Goal: Book appointment/travel/reservation

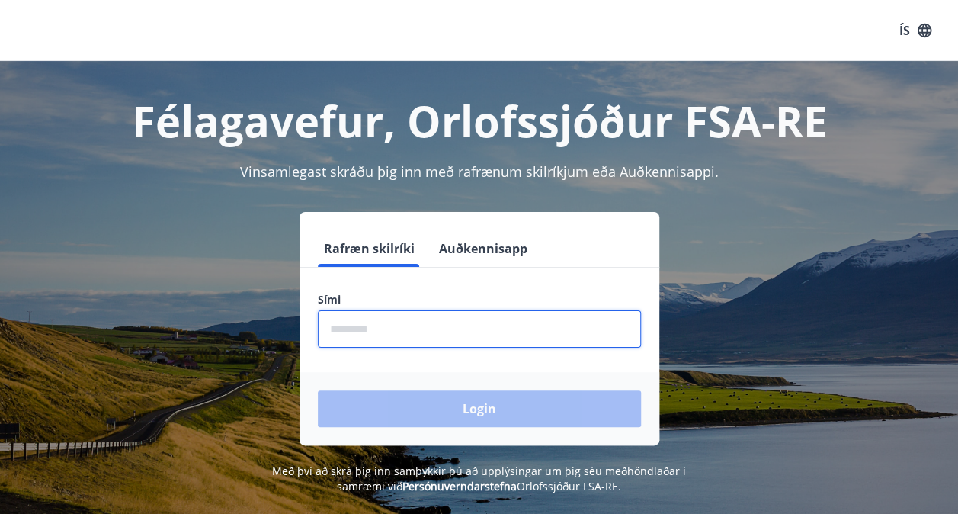
click at [409, 340] on input "phone" at bounding box center [479, 328] width 323 height 37
type input "********"
click at [318, 390] on button "Login" at bounding box center [479, 408] width 323 height 37
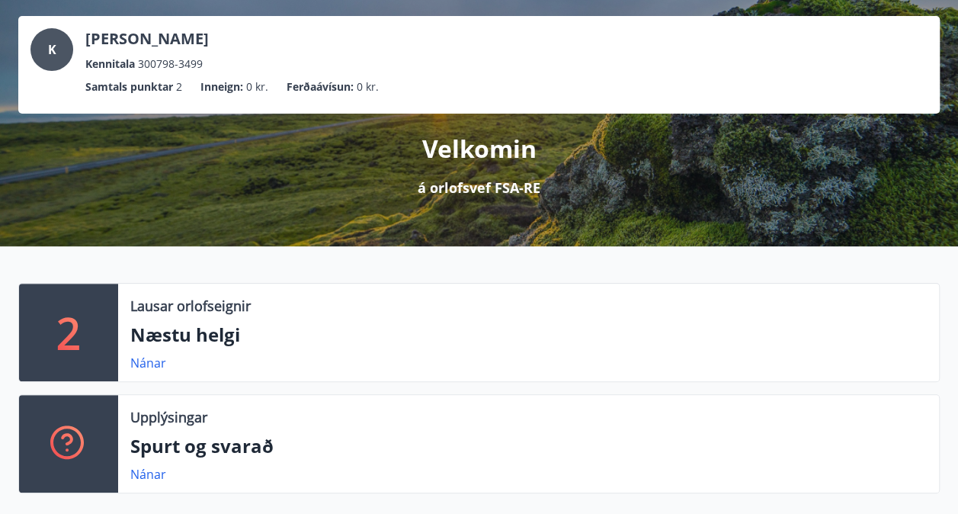
scroll to position [175, 0]
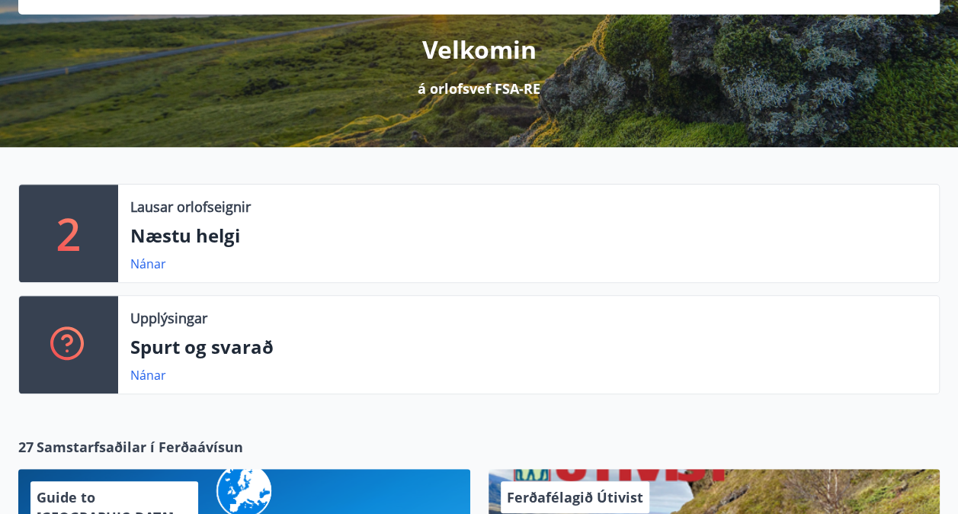
click at [258, 256] on div "Nánar" at bounding box center [528, 264] width 797 height 18
click at [147, 265] on link "Nánar" at bounding box center [148, 263] width 36 height 17
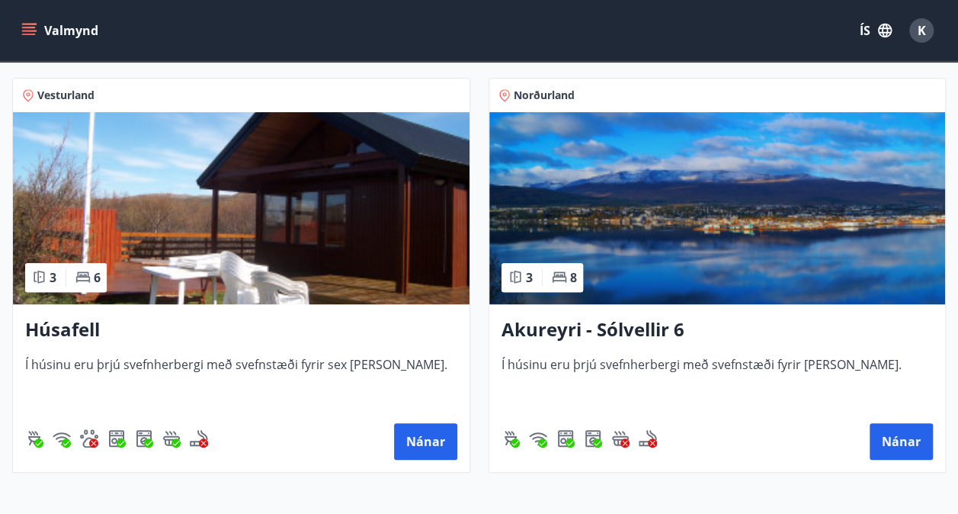
scroll to position [297, 0]
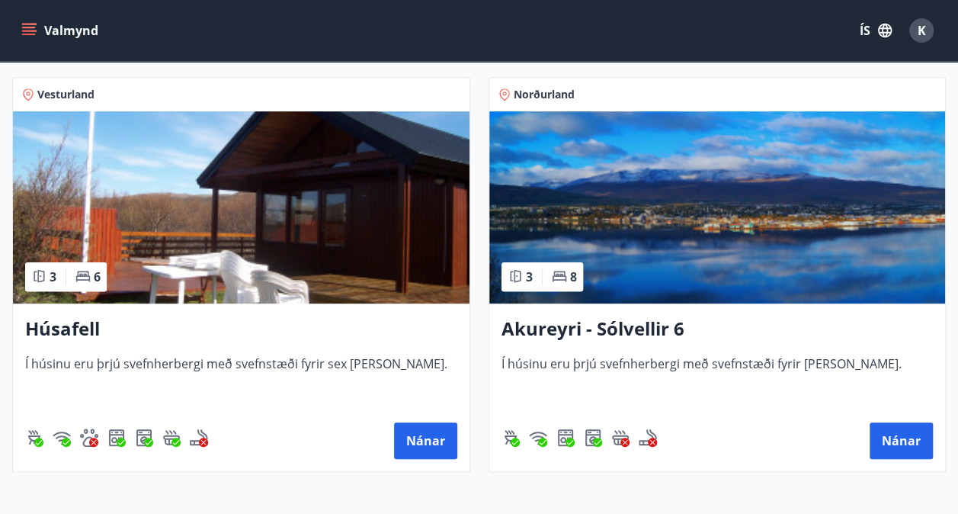
click at [256, 377] on span "Í húsinu eru þrjú svefnherbergi með svefnstæði fyrir sex manns." at bounding box center [241, 380] width 432 height 50
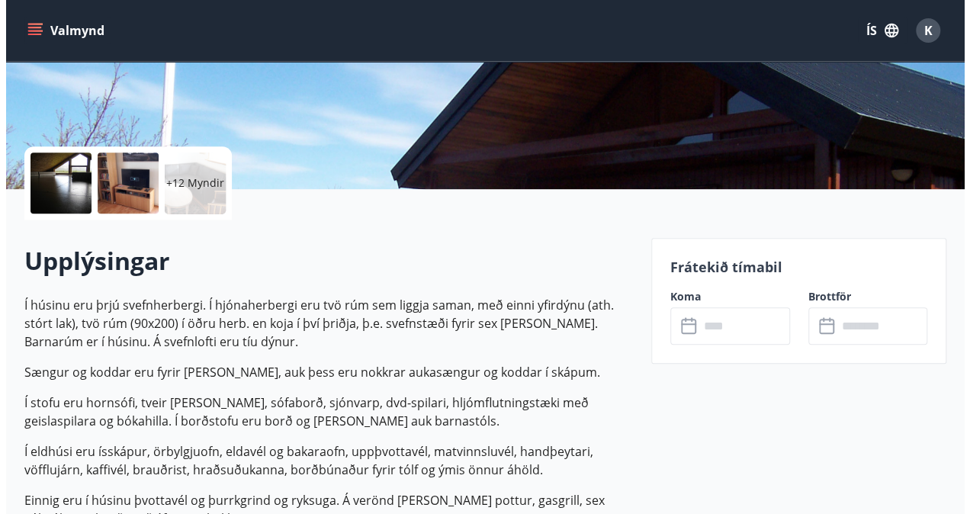
scroll to position [198, 0]
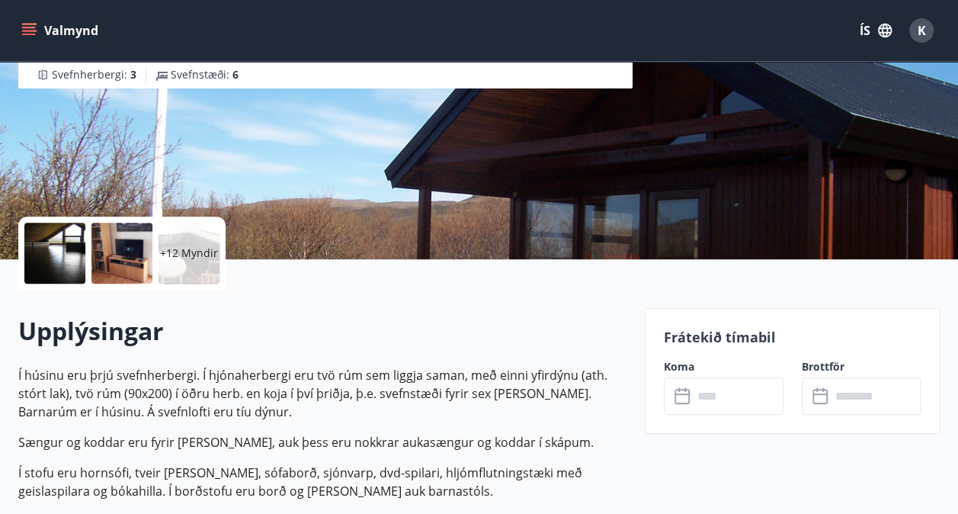
click at [120, 276] on div at bounding box center [122, 253] width 61 height 61
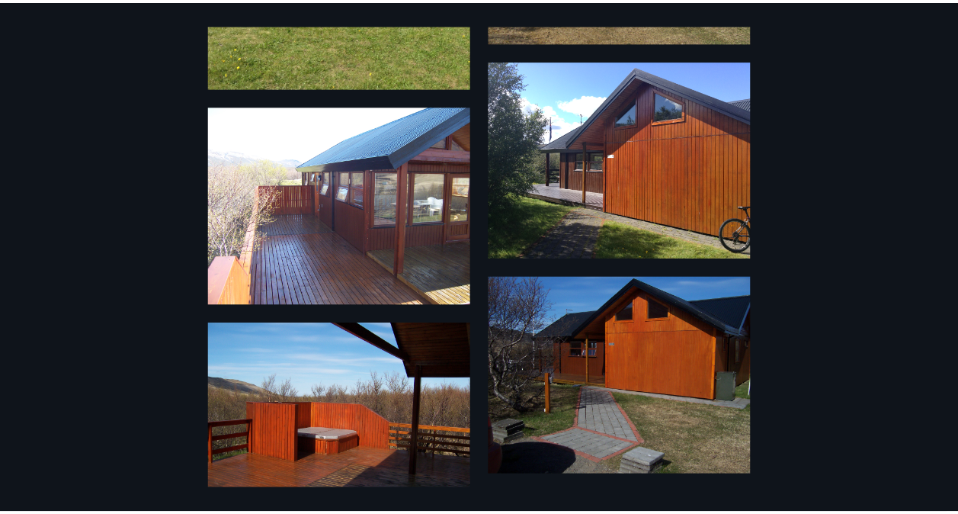
scroll to position [1640, 0]
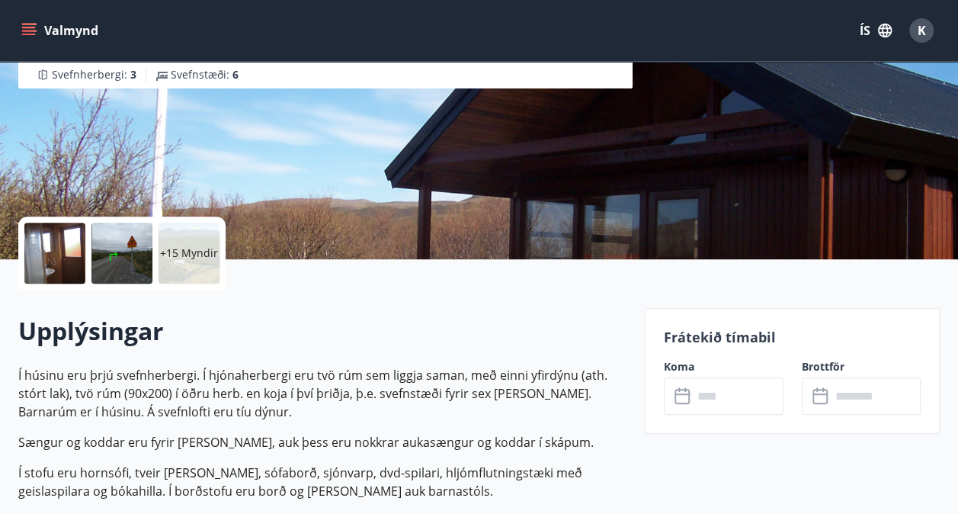
click at [340, 474] on p "Í stofu eru hornsófi, tveir stólar, sófaborð, sjónvarp, dvd-spilari, hljómflutn…" at bounding box center [322, 482] width 608 height 37
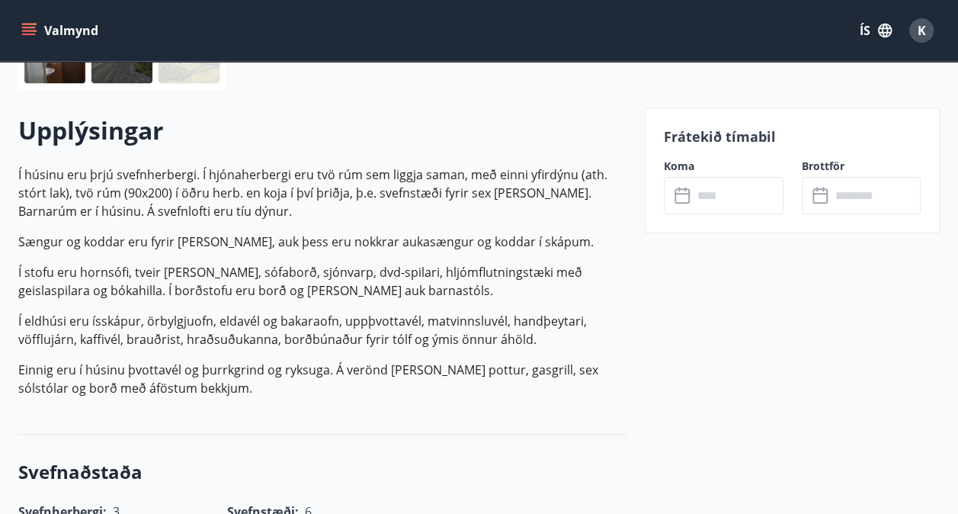
scroll to position [400, 0]
click at [317, 362] on p "Einnig eru í húsinu þvottavél og þurrkgrind og ryksuga. Á verönd er heitur pott…" at bounding box center [322, 378] width 608 height 37
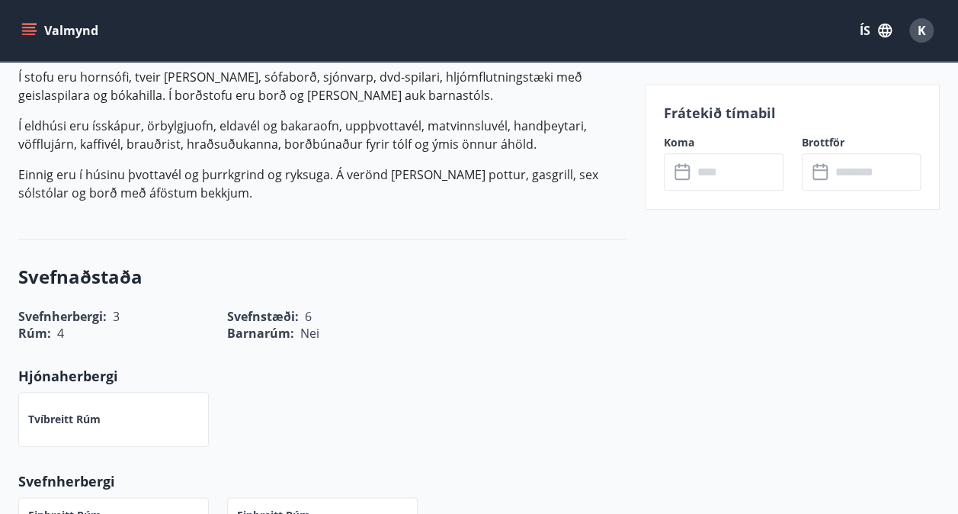
scroll to position [681, 0]
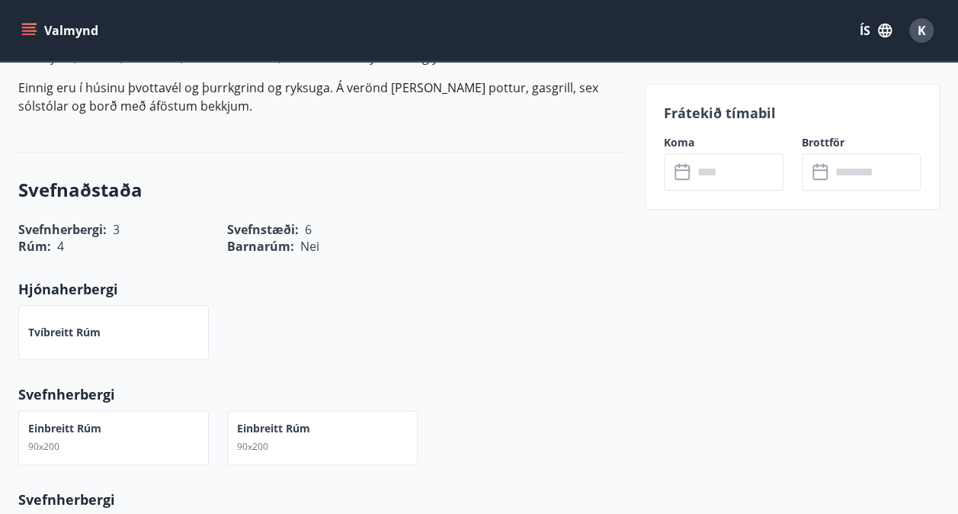
click at [676, 171] on icon at bounding box center [684, 172] width 18 height 18
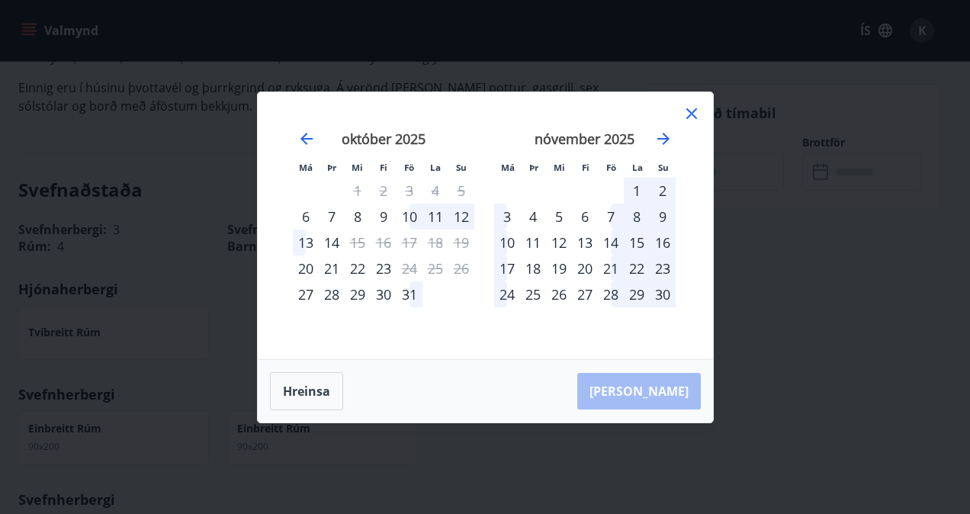
click at [406, 210] on div "10" at bounding box center [410, 217] width 26 height 26
click at [410, 218] on div "10" at bounding box center [410, 217] width 26 height 26
click at [461, 220] on div "12" at bounding box center [461, 217] width 26 height 26
click at [300, 244] on div "13" at bounding box center [306, 243] width 26 height 26
click at [339, 244] on div "14" at bounding box center [332, 243] width 26 height 26
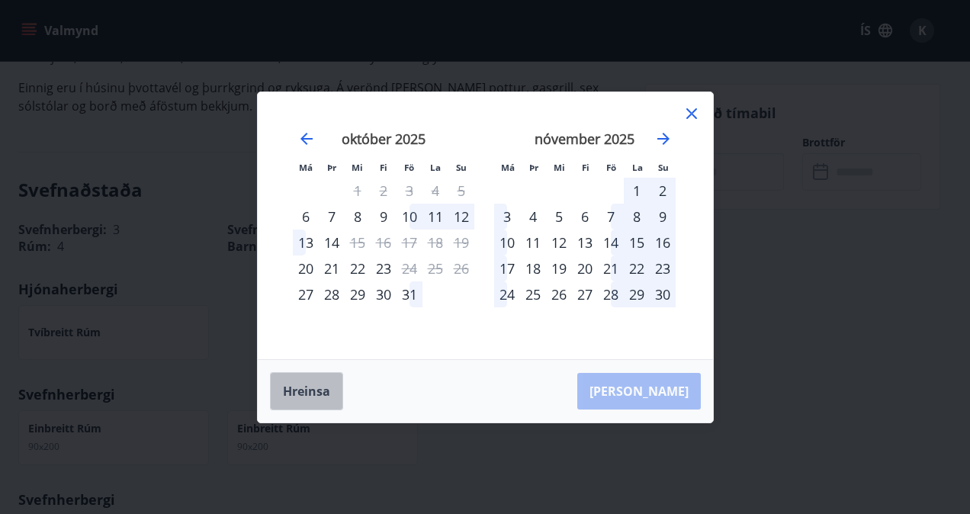
click at [320, 383] on button "Hreinsa" at bounding box center [306, 391] width 73 height 38
click at [683, 127] on div at bounding box center [691, 115] width 18 height 23
click at [698, 119] on icon at bounding box center [691, 113] width 18 height 18
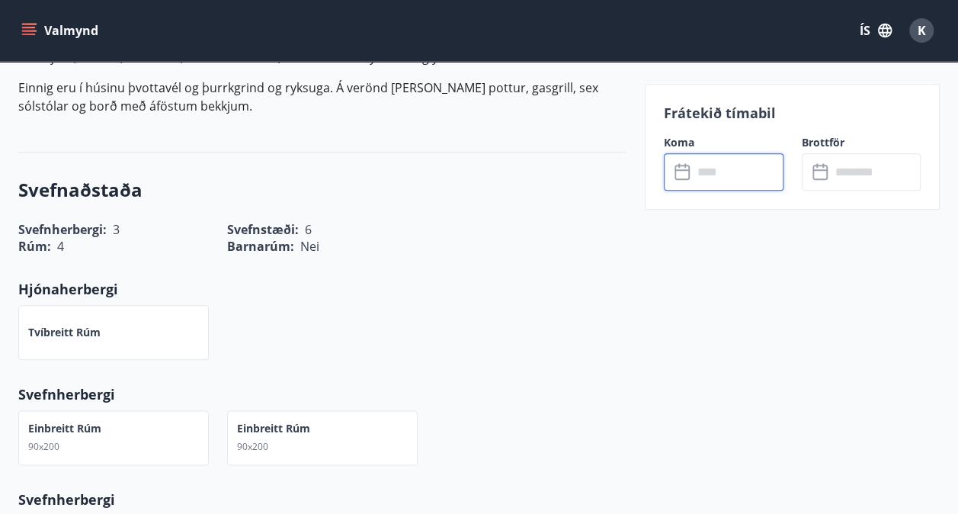
click at [731, 165] on input "text" at bounding box center [738, 171] width 91 height 37
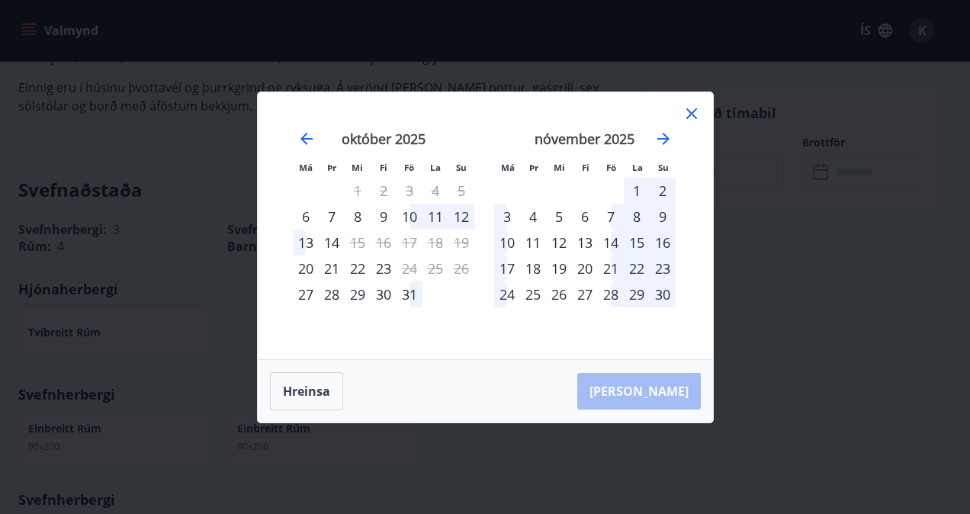
click at [375, 270] on div "23" at bounding box center [384, 268] width 26 height 26
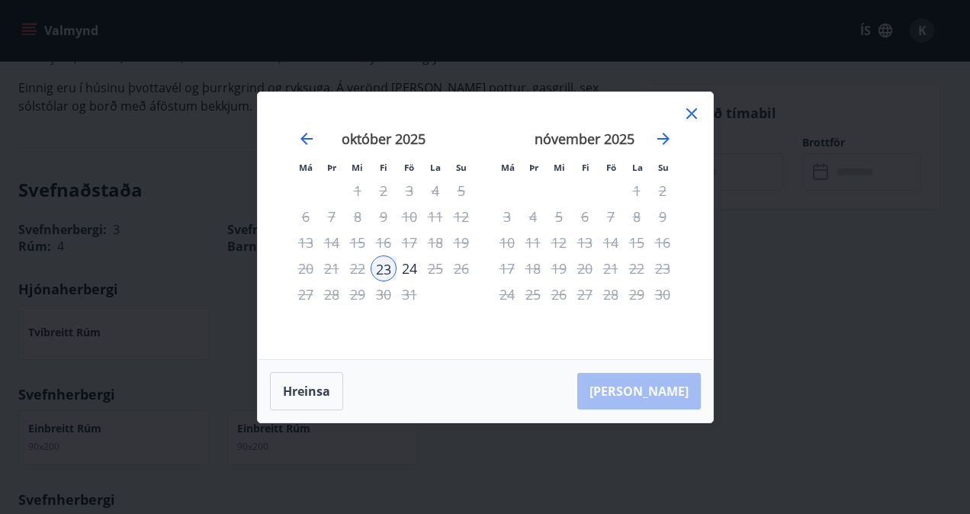
click at [409, 221] on div "10" at bounding box center [410, 217] width 26 height 26
click at [297, 385] on button "Hreinsa" at bounding box center [306, 391] width 73 height 38
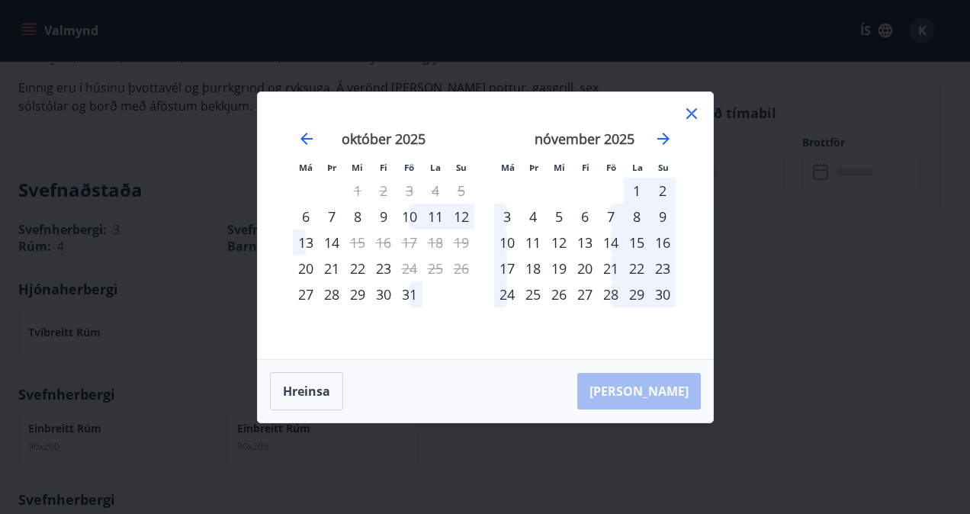
click at [409, 222] on div "10" at bounding box center [410, 217] width 26 height 26
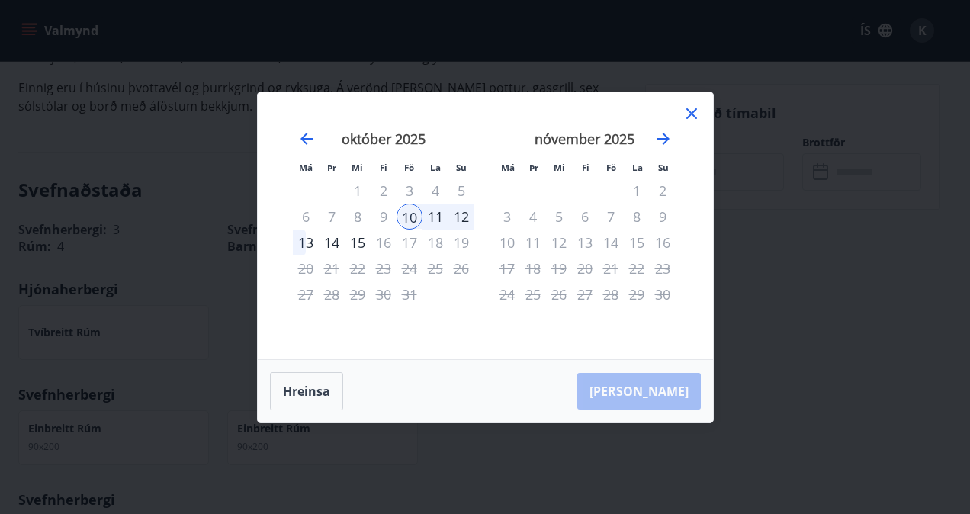
click at [307, 246] on div "13" at bounding box center [306, 243] width 26 height 26
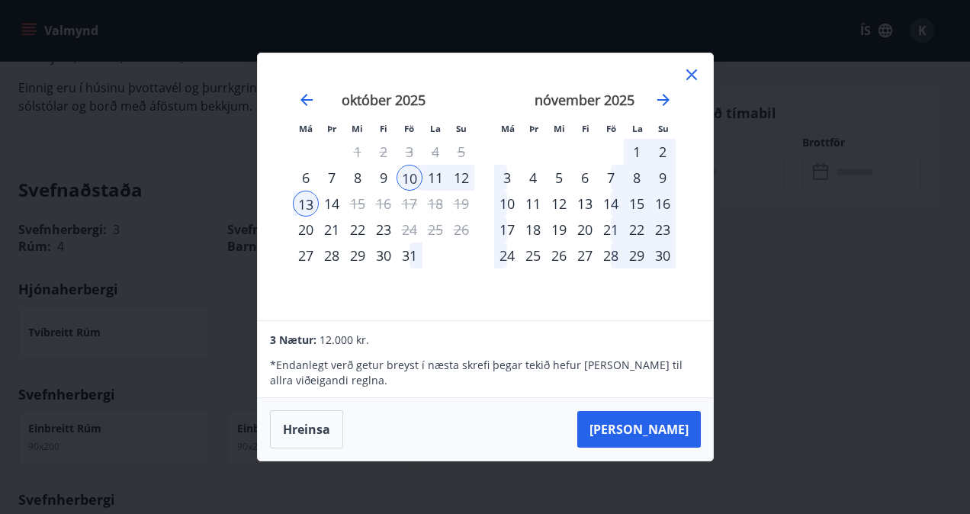
click at [464, 178] on div "12" at bounding box center [461, 178] width 26 height 26
click at [689, 80] on icon at bounding box center [691, 75] width 18 height 18
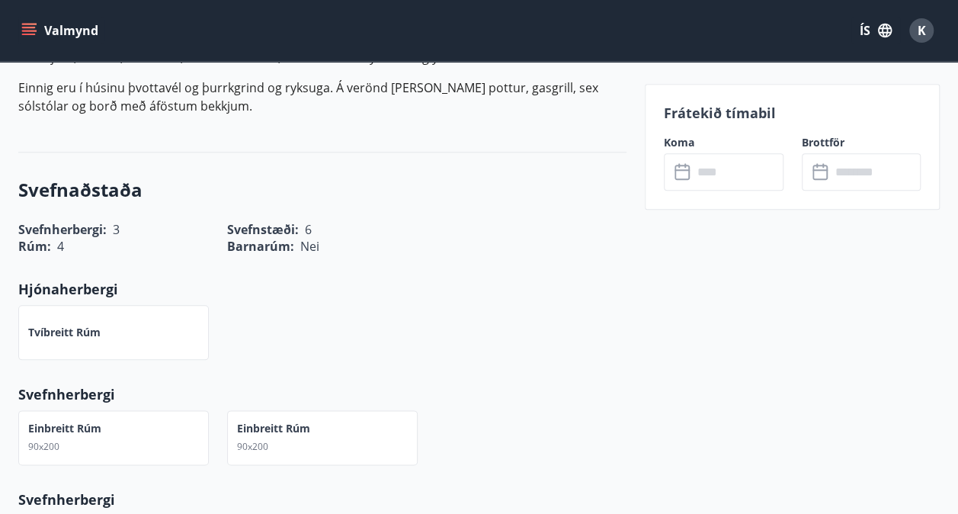
click at [596, 390] on p "Svefnherbergi" at bounding box center [322, 394] width 608 height 20
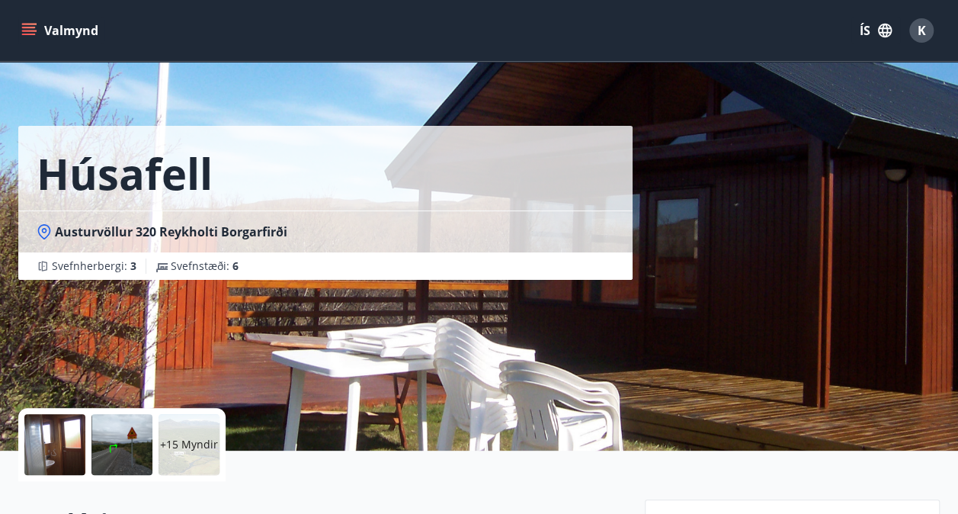
scroll to position [0, 0]
